Goal: Transaction & Acquisition: Purchase product/service

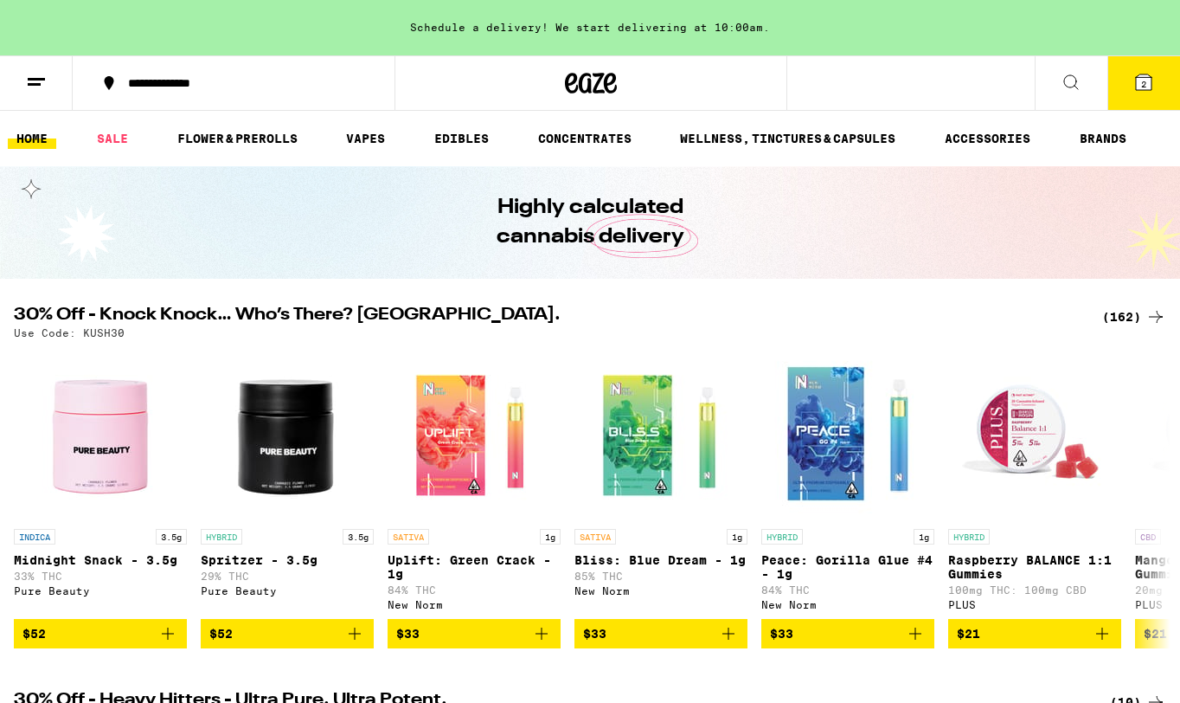
click at [1121, 311] on div "(162)" at bounding box center [1134, 316] width 64 height 21
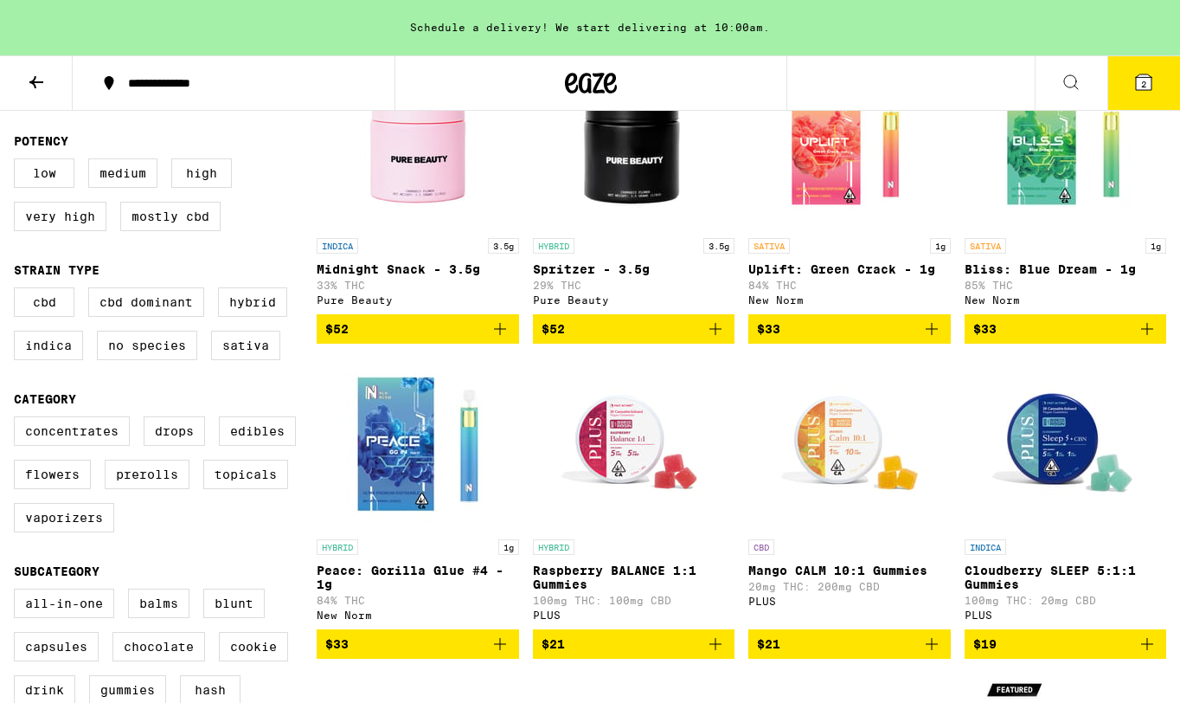
scroll to position [255, 0]
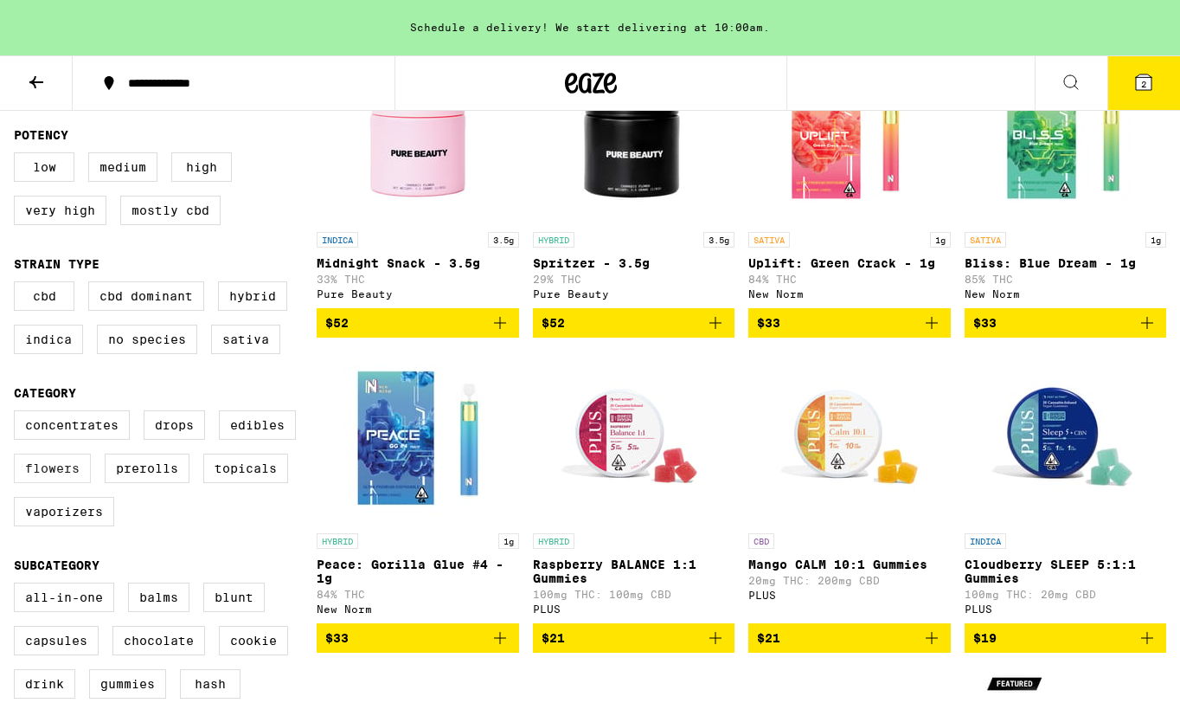
click at [64, 480] on label "Flowers" at bounding box center [52, 467] width 77 height 29
click at [18, 414] on input "Flowers" at bounding box center [17, 413] width 1 height 1
checkbox input "true"
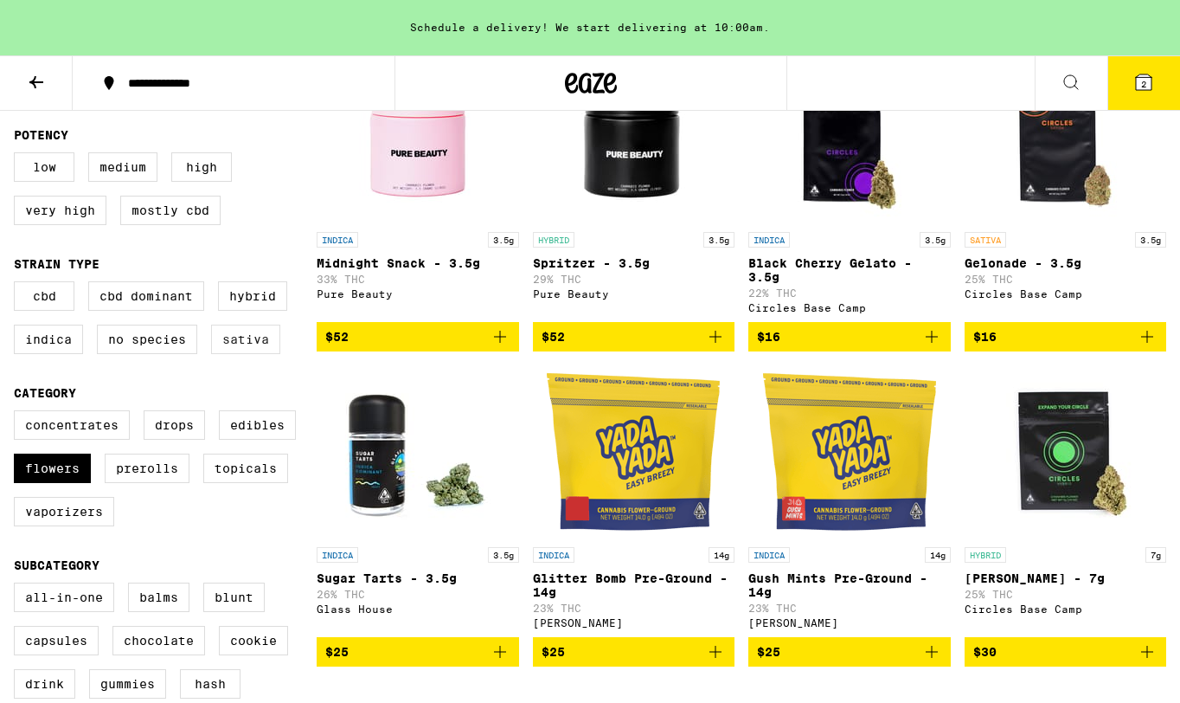
click at [248, 354] on label "Sativa" at bounding box center [245, 338] width 69 height 29
click at [18, 285] on input "Sativa" at bounding box center [17, 284] width 1 height 1
checkbox input "true"
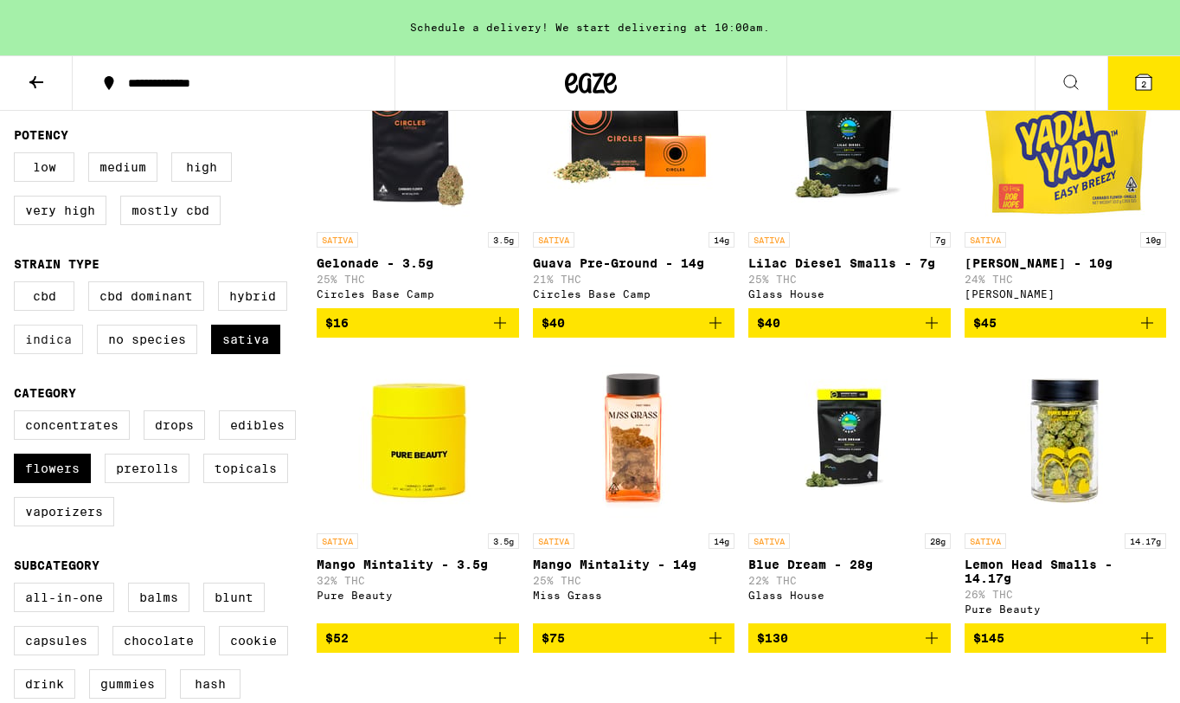
click at [42, 352] on label "Indica" at bounding box center [48, 338] width 69 height 29
click at [18, 285] on input "Indica" at bounding box center [17, 284] width 1 height 1
checkbox input "true"
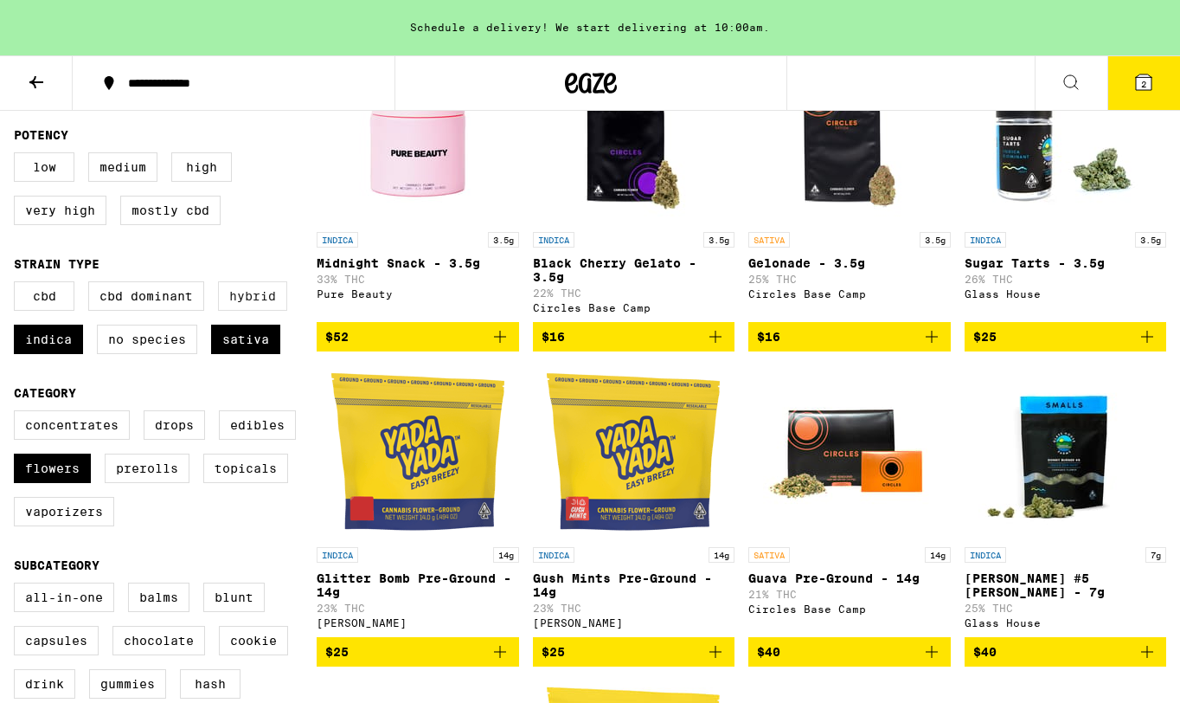
click at [245, 308] on label "Hybrid" at bounding box center [252, 295] width 69 height 29
click at [18, 285] on input "Hybrid" at bounding box center [17, 284] width 1 height 1
checkbox input "true"
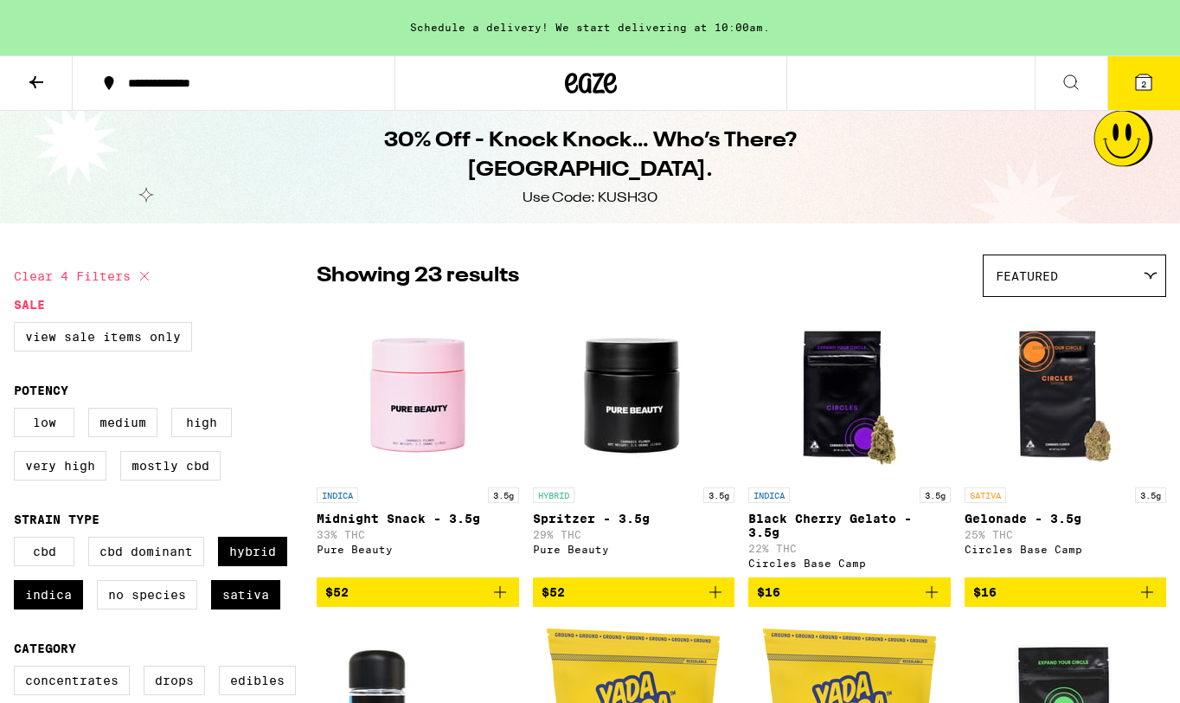
click at [1028, 272] on span "Featured" at bounding box center [1027, 276] width 62 height 14
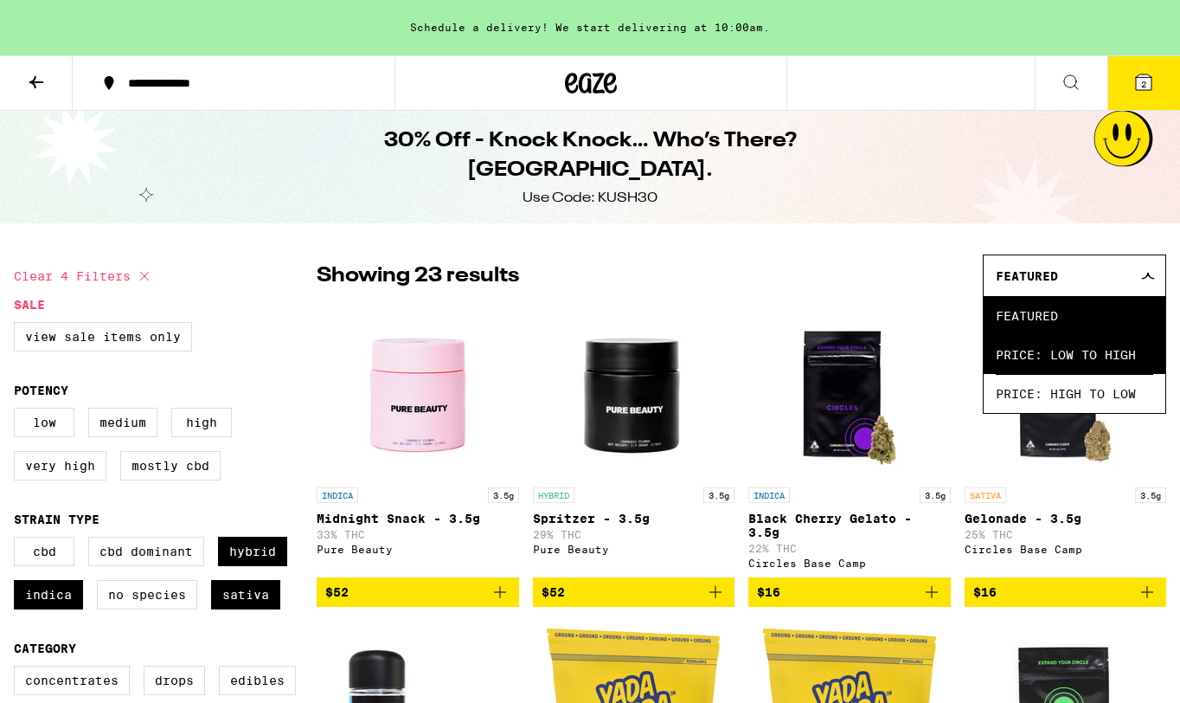
click at [1031, 349] on span "Price: Low to High" at bounding box center [1074, 354] width 157 height 39
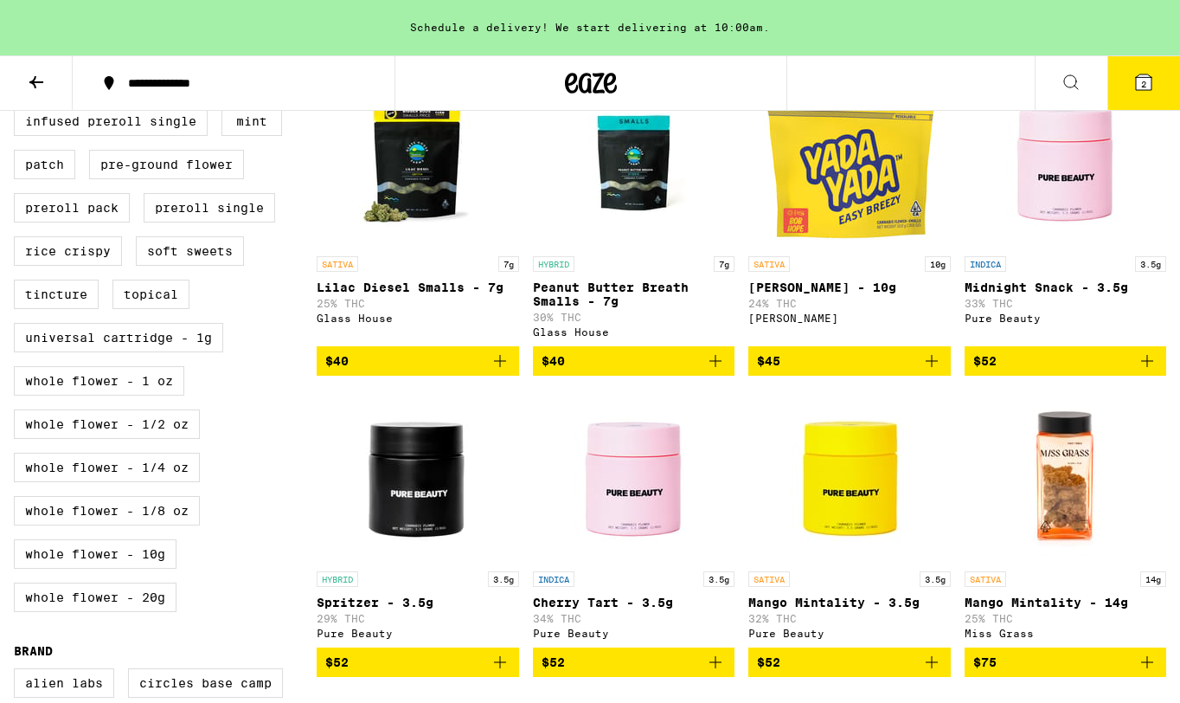
scroll to position [885, 0]
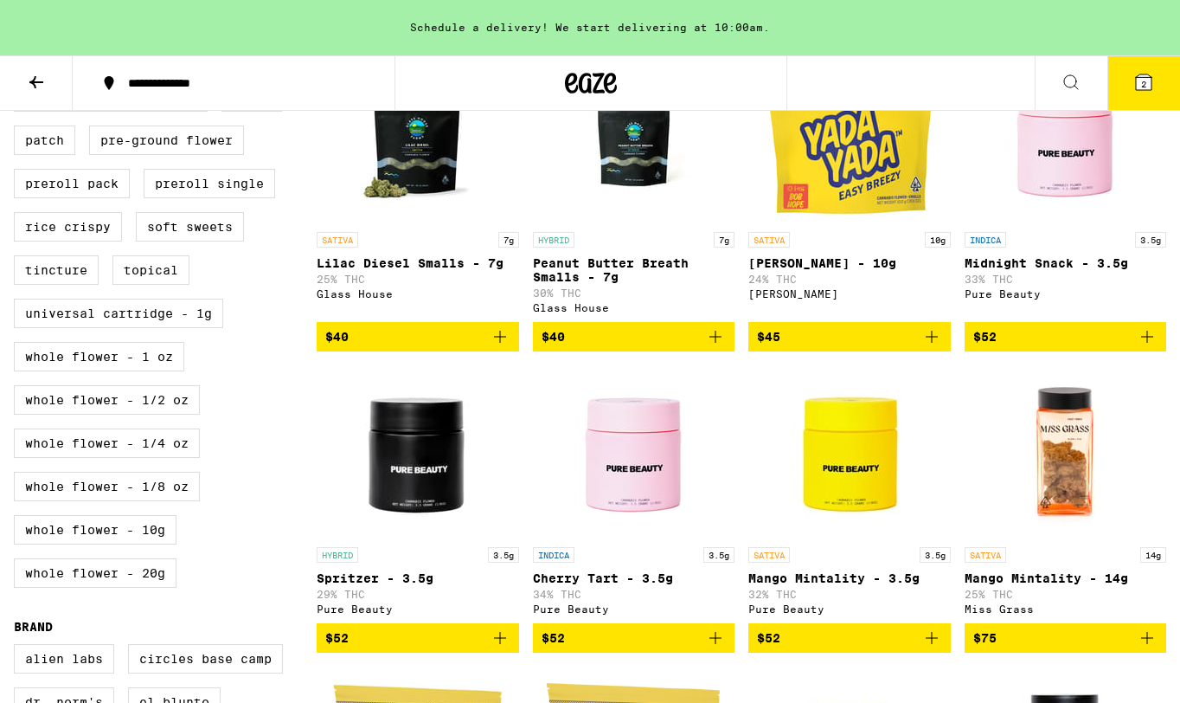
click at [1068, 498] on img "Open page for Mango Mintality - 14g from Miss Grass" at bounding box center [1065, 451] width 173 height 173
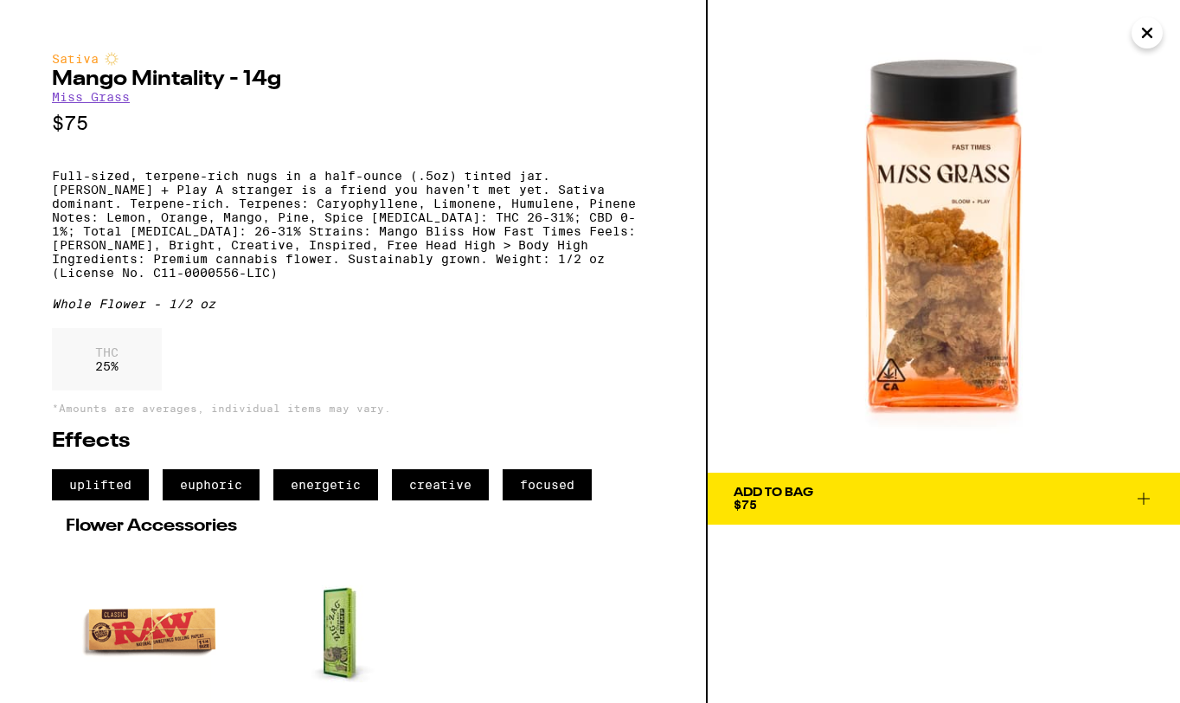
click at [107, 99] on link "Miss Grass" at bounding box center [91, 97] width 78 height 14
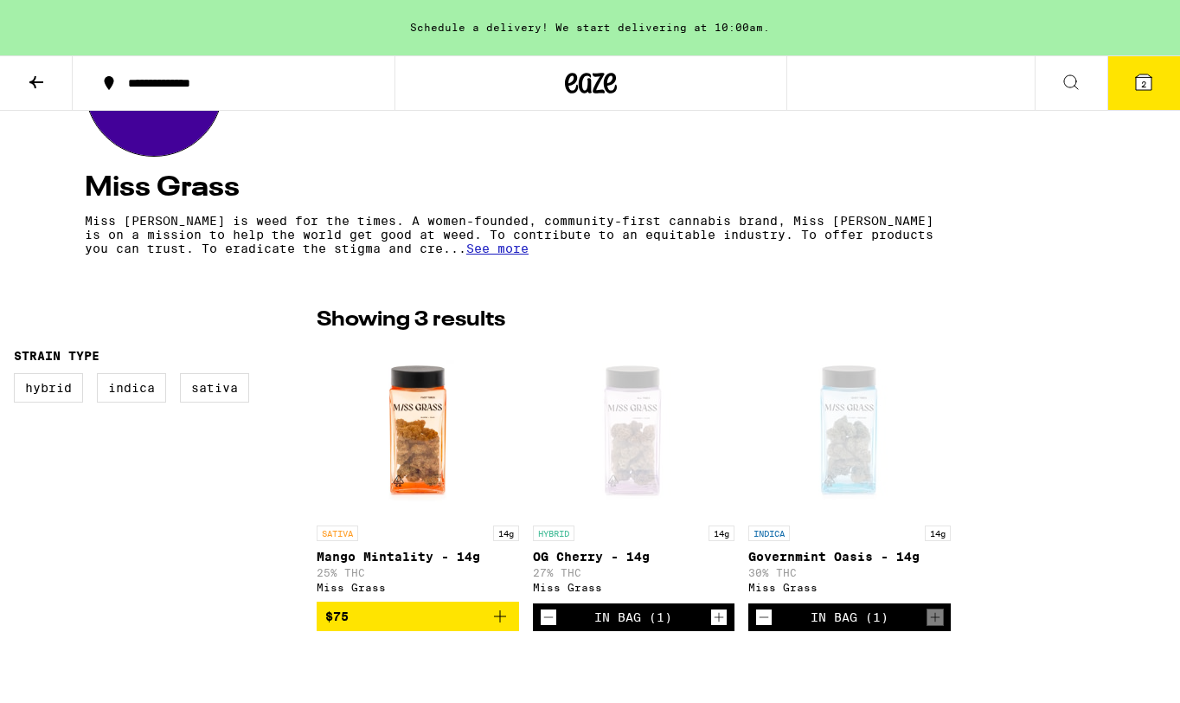
scroll to position [328, 0]
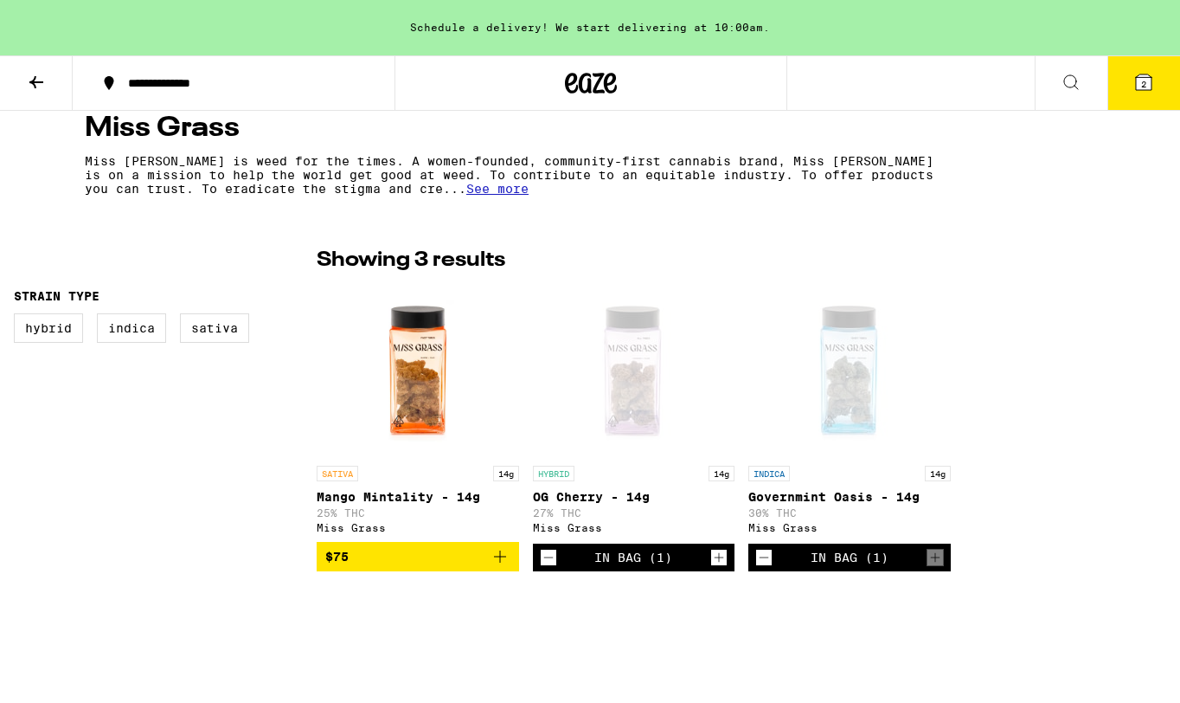
click at [576, 496] on p "OG Cherry - 14g" at bounding box center [634, 497] width 202 height 14
